Goal: Task Accomplishment & Management: Manage account settings

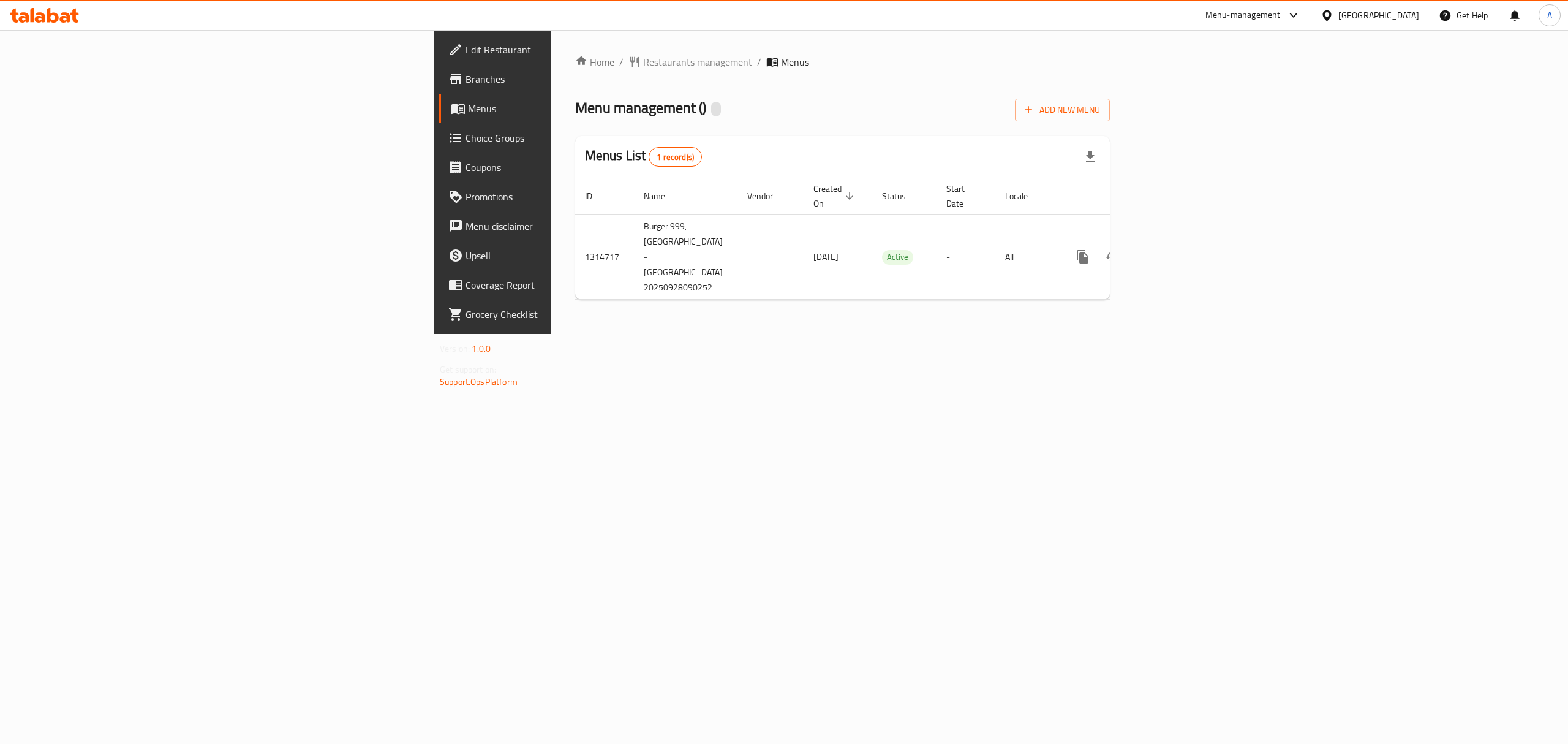
click at [1110, 96] on div "Add New Menu" at bounding box center [1063, 108] width 95 height 28
click at [1100, 108] on span "Add New Menu" at bounding box center [1063, 110] width 75 height 15
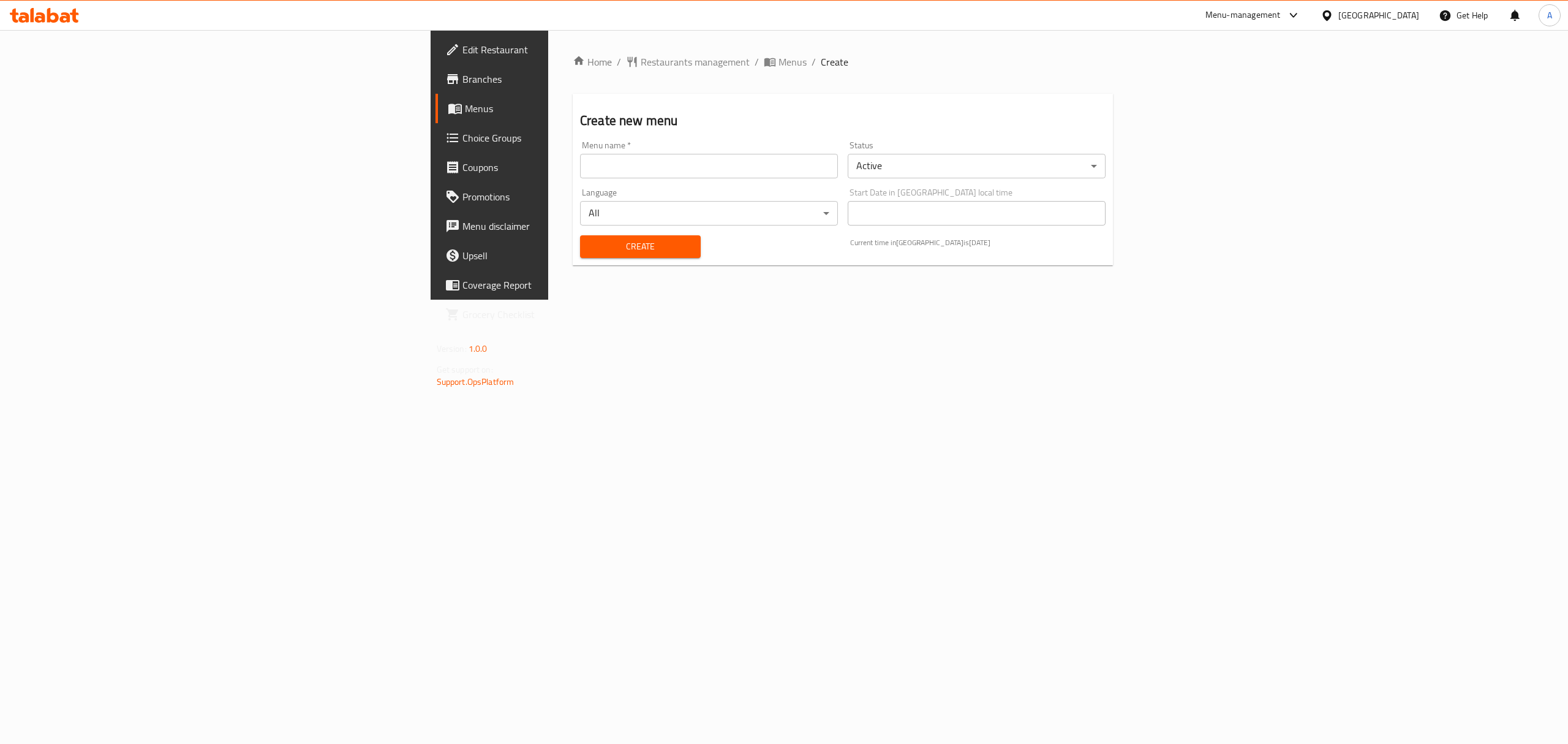
click at [580, 178] on input "text" at bounding box center [709, 166] width 258 height 24
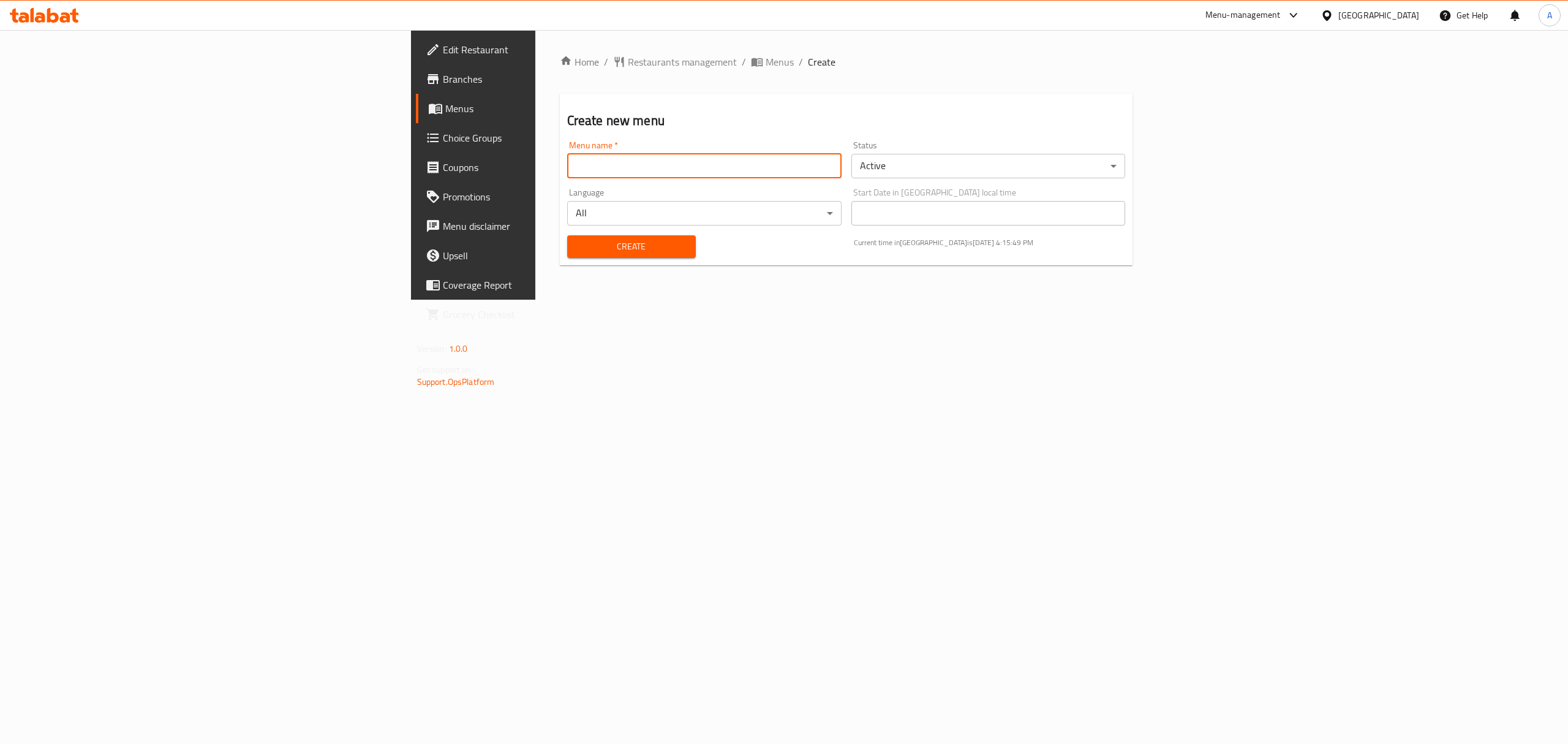
type input "1"
click at [577, 241] on span "Create" at bounding box center [631, 246] width 109 height 15
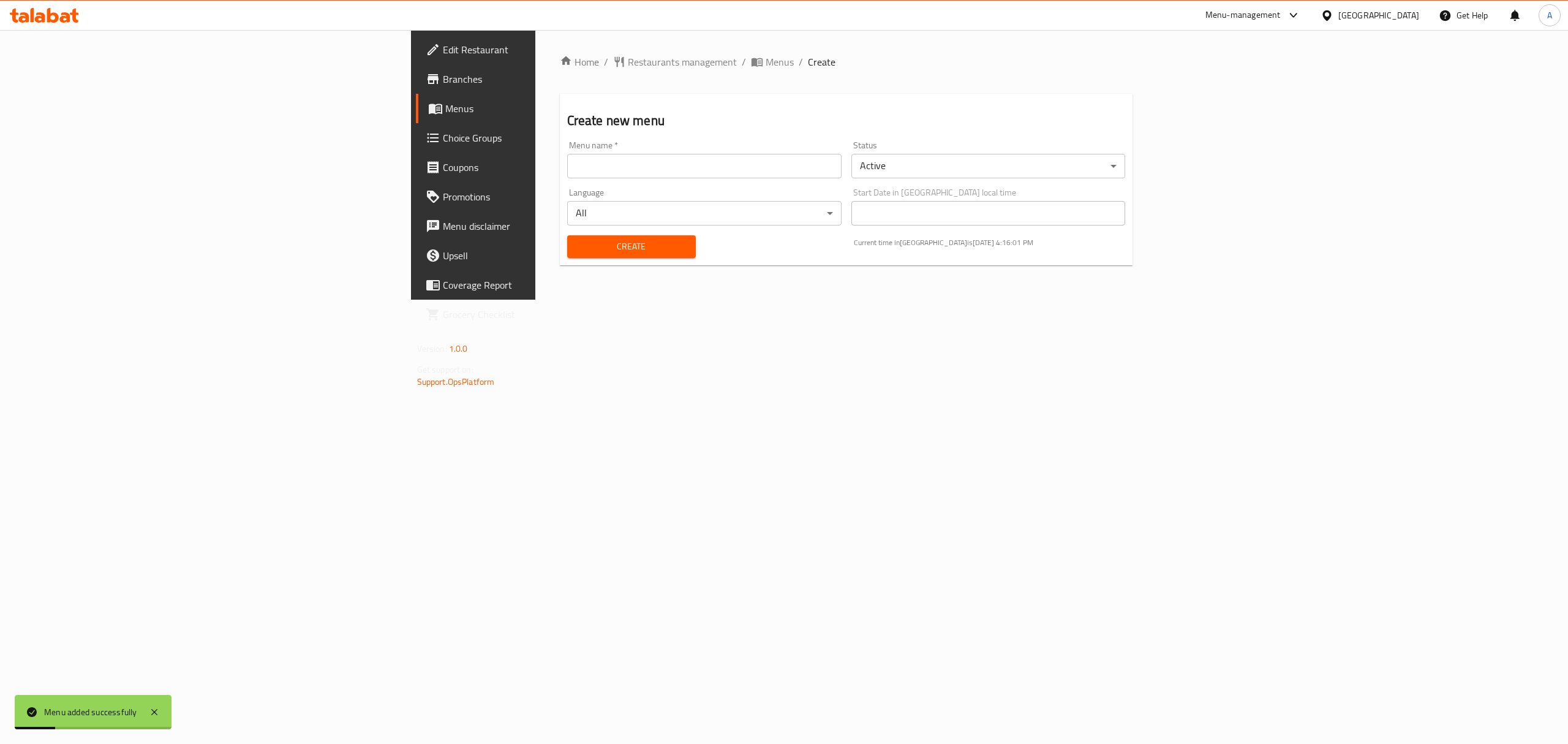
click at [416, 116] on link "Menus" at bounding box center [544, 108] width 257 height 30
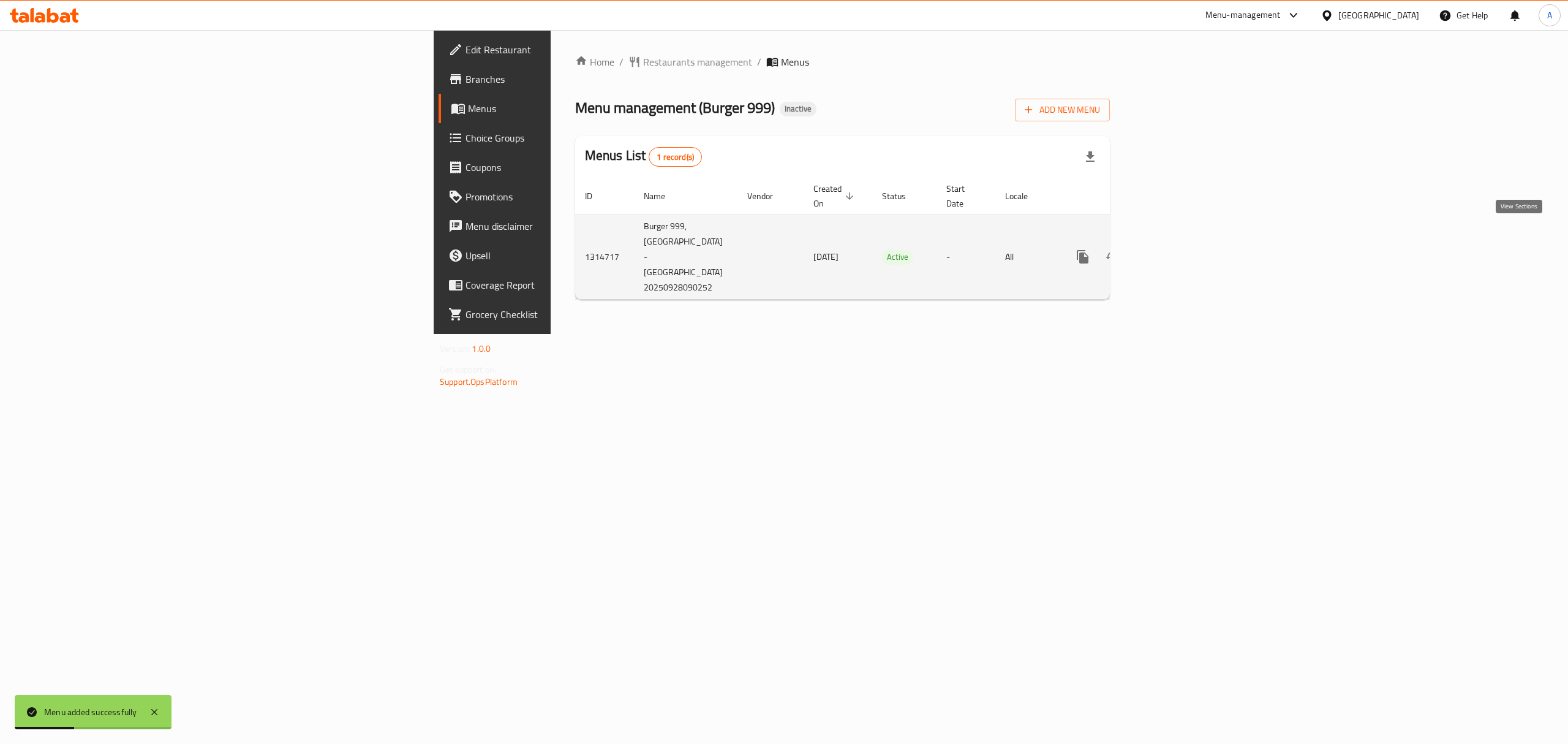
click at [1186, 244] on link "enhanced table" at bounding box center [1171, 256] width 30 height 30
